Goal: Task Accomplishment & Management: Use online tool/utility

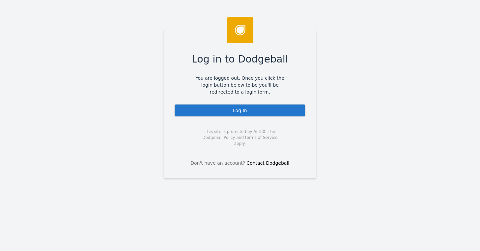
click at [234, 109] on div "Log In" at bounding box center [240, 110] width 132 height 13
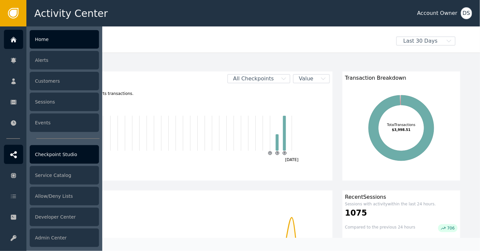
click at [57, 155] on div "Checkpoint Studio" at bounding box center [64, 154] width 69 height 18
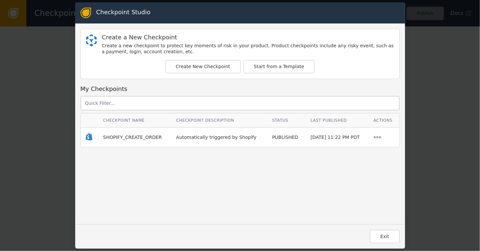
click at [116, 137] on span "SHOPIFY_CREATE_ORDER" at bounding box center [132, 136] width 59 height 5
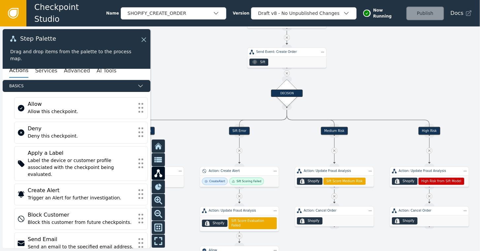
drag, startPoint x: 304, startPoint y: 203, endPoint x: 380, endPoint y: 17, distance: 201.0
click at [380, 0] on div "Checkpoint Studio Name SHOPIFY_CREATE_ORDER Version Draft v8 - No Unpublished C…" at bounding box center [240, 0] width 480 height 0
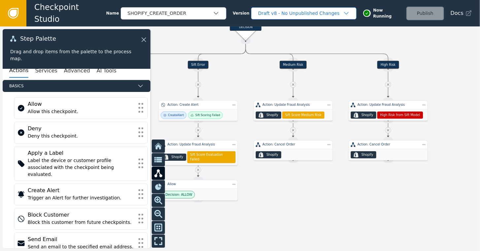
drag, startPoint x: 356, startPoint y: 77, endPoint x: 315, endPoint y: 11, distance: 77.8
click at [315, 0] on div "Checkpoint Studio Name SHOPIFY_CREATE_ORDER Version Draft v8 - No Unpublished C…" at bounding box center [240, 0] width 480 height 0
